Goal: Check status: Check status

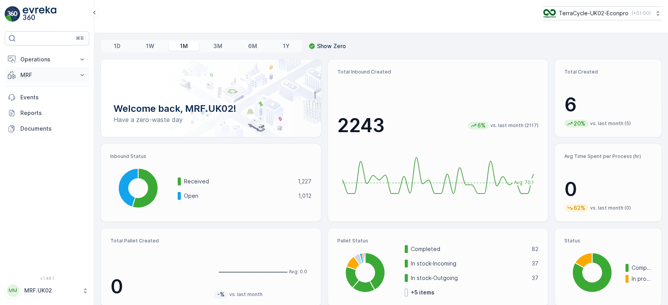
click at [34, 72] on p "MRF" at bounding box center [46, 75] width 53 height 8
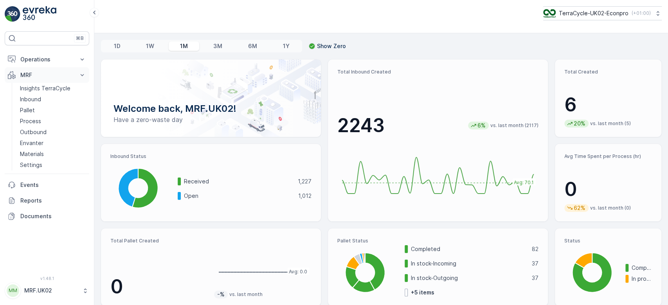
click at [34, 72] on p "MRF" at bounding box center [46, 75] width 53 height 8
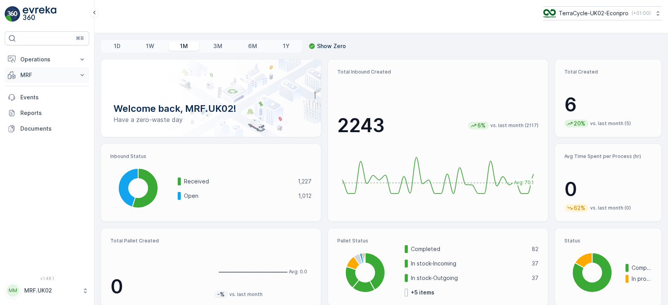
click at [34, 73] on p "MRF" at bounding box center [46, 75] width 53 height 8
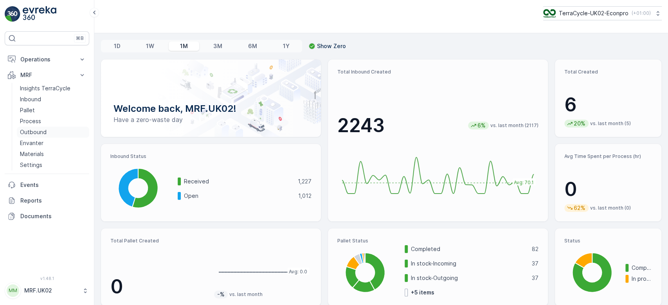
click at [50, 131] on link "Outbound" at bounding box center [53, 132] width 72 height 11
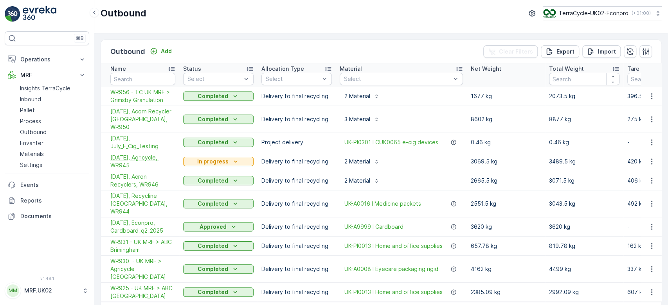
click at [138, 154] on span "[DATE], Agricycle, WR945" at bounding box center [142, 162] width 65 height 16
click at [43, 99] on link "Inbound" at bounding box center [53, 99] width 72 height 11
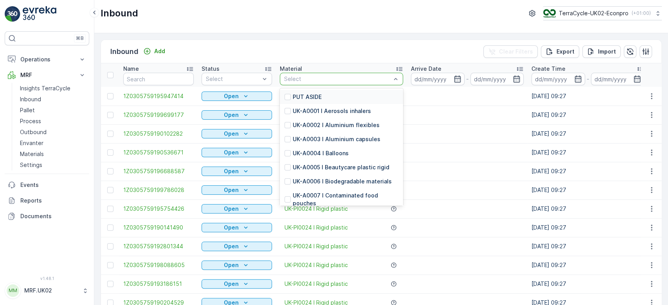
click at [323, 77] on div at bounding box center [337, 79] width 108 height 6
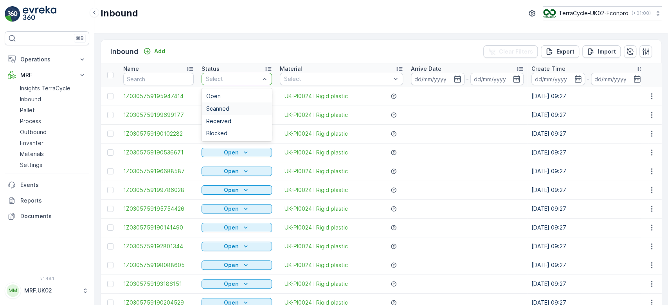
click at [234, 108] on div "Scanned" at bounding box center [236, 109] width 61 height 6
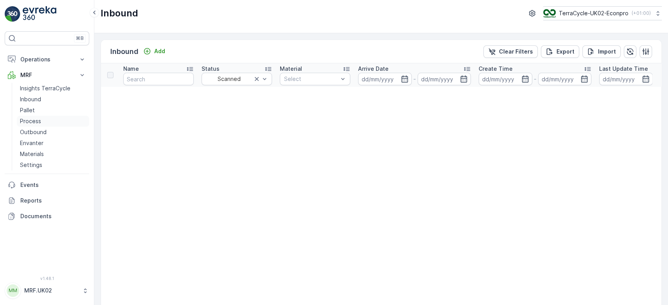
click at [40, 117] on p "Process" at bounding box center [30, 121] width 21 height 8
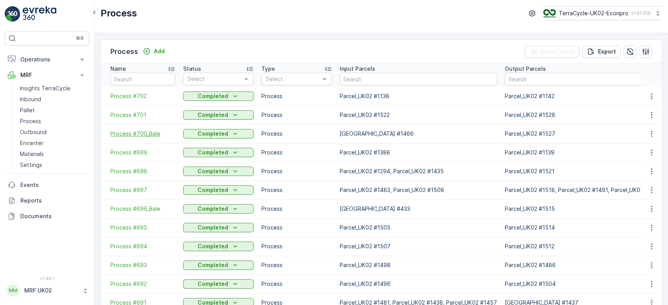
click at [146, 135] on span "Process #700_Bale" at bounding box center [142, 134] width 65 height 8
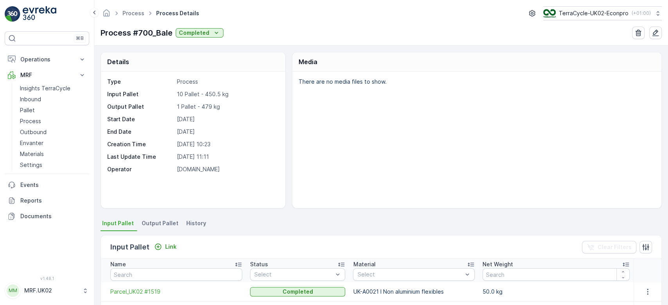
click at [318, 210] on div "Details Type Process Input Pallet 10 Pallet - 450.5 kg Output Pallet 1 Pallet -…" at bounding box center [381, 175] width 574 height 259
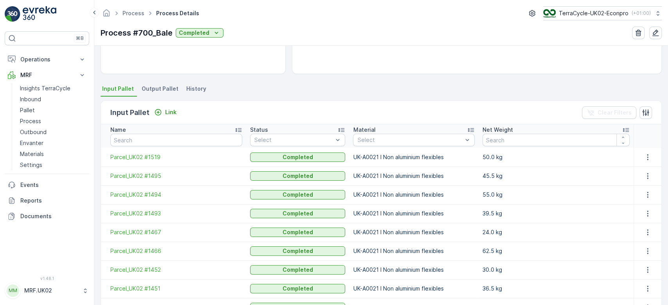
scroll to position [114, 0]
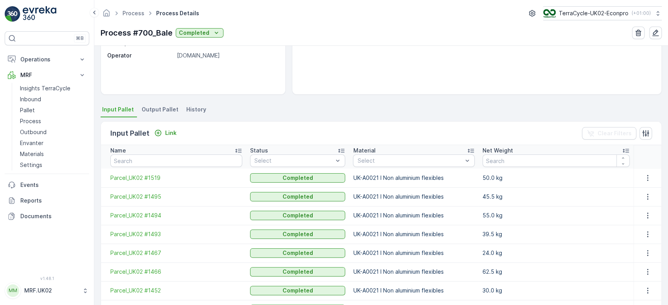
click at [158, 106] on span "Output Pallet" at bounding box center [160, 110] width 37 height 8
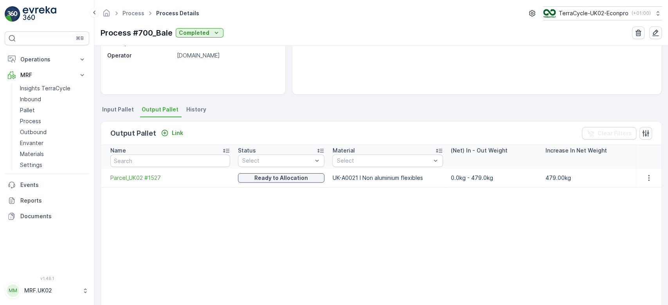
click at [158, 106] on span "Output Pallet" at bounding box center [160, 110] width 37 height 8
click at [195, 107] on span "History" at bounding box center [196, 110] width 20 height 8
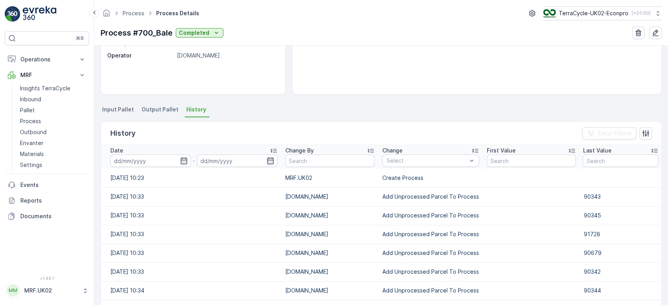
click at [619, 215] on td "90345" at bounding box center [620, 215] width 82 height 19
